Goal: Find specific page/section: Find specific page/section

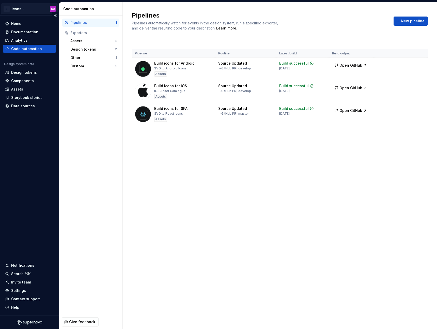
click at [22, 5] on html "P icons SO Home Documentation Analytics Code automation Design system data Desi…" at bounding box center [218, 164] width 437 height 329
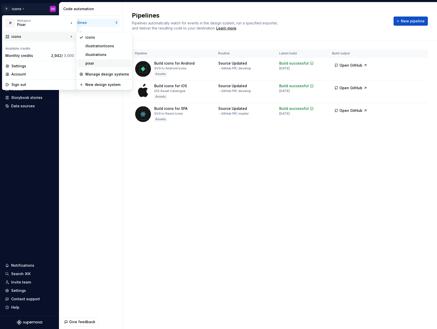
click at [96, 66] on div "pixar" at bounding box center [104, 63] width 54 height 8
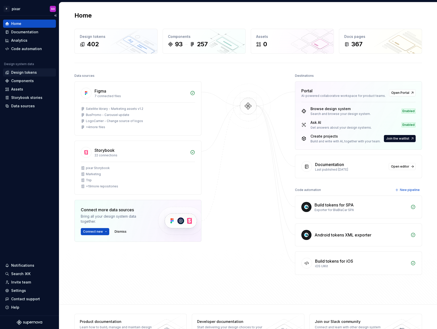
drag, startPoint x: 36, startPoint y: 70, endPoint x: 41, endPoint y: 72, distance: 5.0
click at [36, 70] on div "Design tokens" at bounding box center [29, 72] width 49 height 5
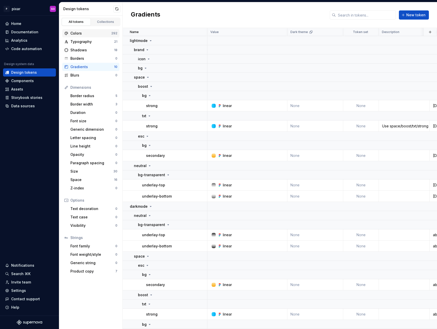
click at [85, 31] on div "Colors" at bounding box center [90, 33] width 41 height 5
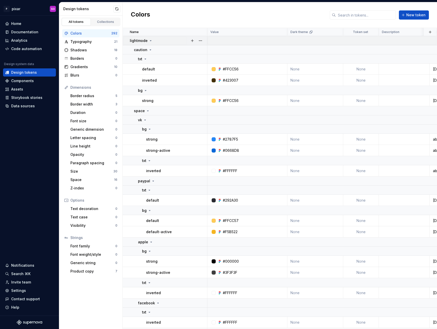
click at [150, 40] on icon at bounding box center [151, 41] width 4 height 4
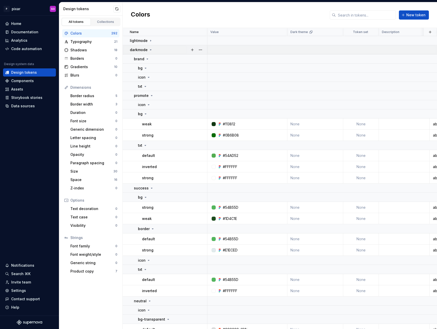
click at [150, 50] on icon at bounding box center [150, 50] width 1 height 1
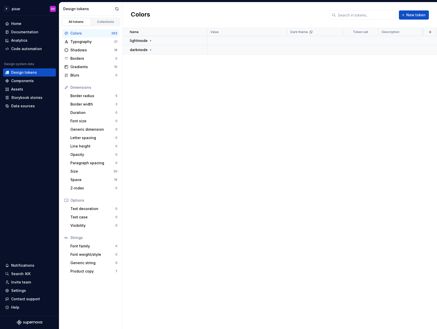
click at [220, 94] on div "Name Value Dark theme Token set Description Last updated lightmode darkmode" at bounding box center [280, 178] width 314 height 301
click at [146, 43] on p "lightmode" at bounding box center [139, 40] width 18 height 5
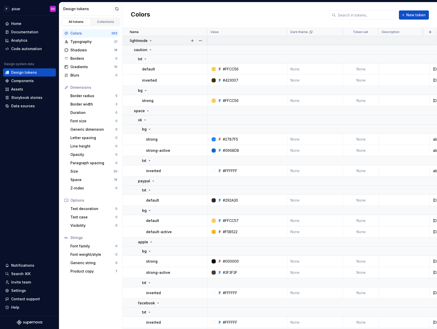
click at [145, 43] on p "lightmode" at bounding box center [139, 40] width 18 height 5
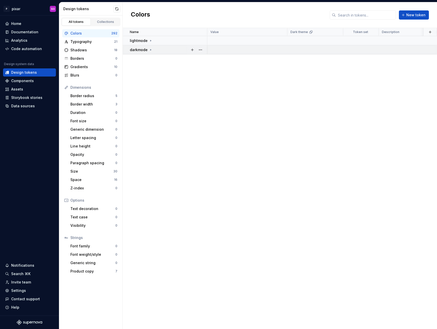
click at [145, 50] on p "darkmode" at bounding box center [139, 49] width 18 height 5
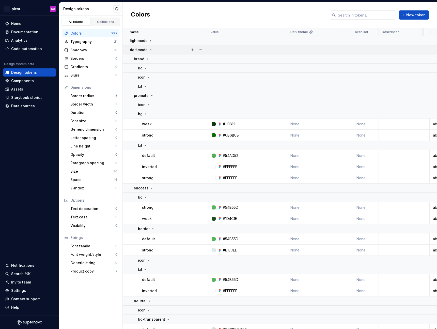
click at [145, 50] on p "darkmode" at bounding box center [139, 49] width 18 height 5
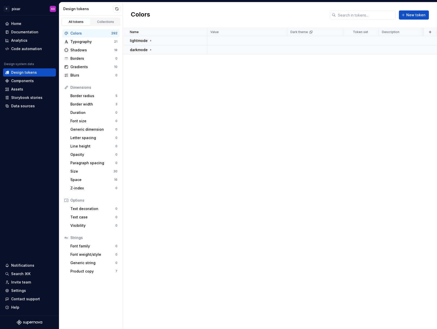
click at [217, 101] on div "Name Value Dark theme Token set Description Last updated lightmode darkmode" at bounding box center [280, 178] width 314 height 301
